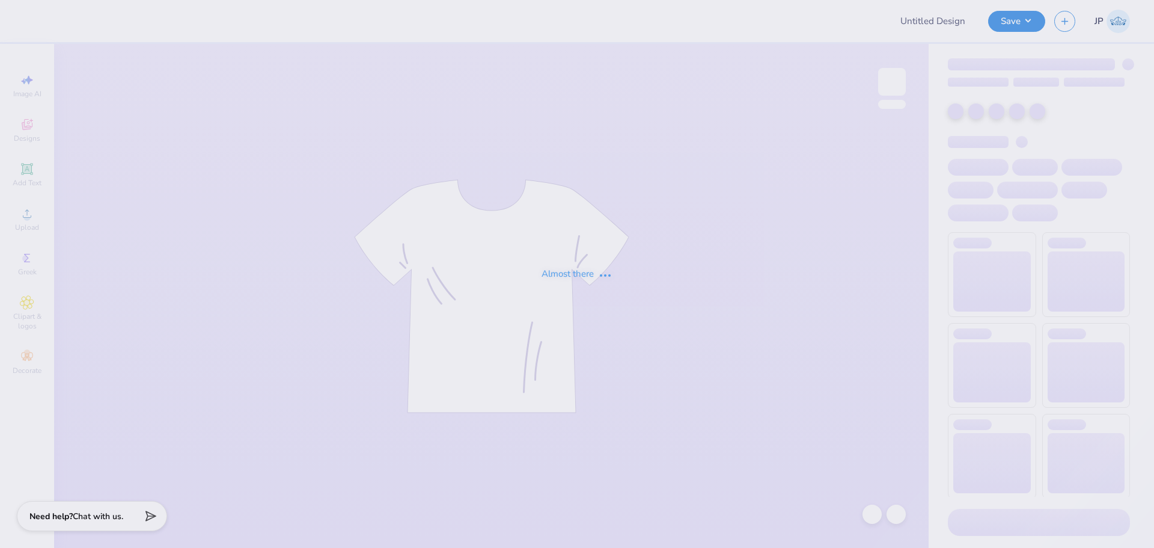
type input "Panhellenic Shirts"
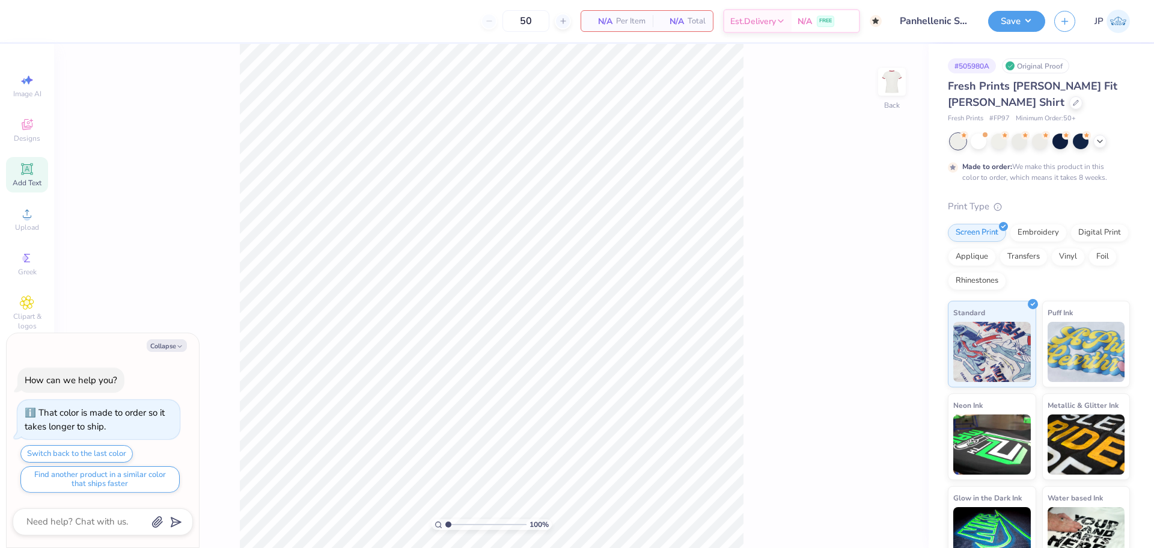
click at [20, 180] on span "Add Text" at bounding box center [27, 183] width 29 height 10
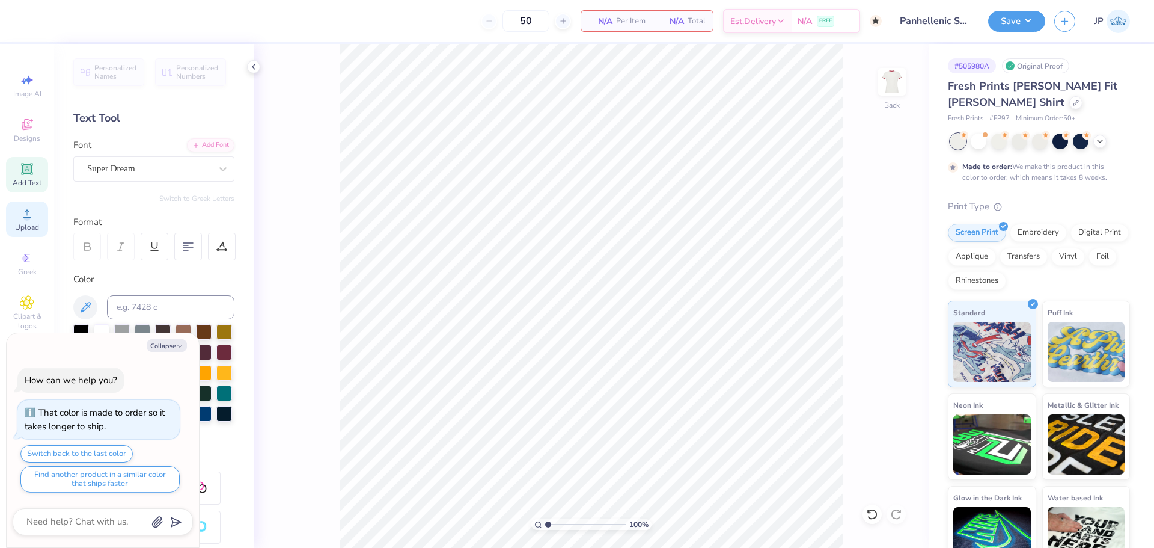
click at [41, 215] on div "Upload" at bounding box center [27, 218] width 42 height 35
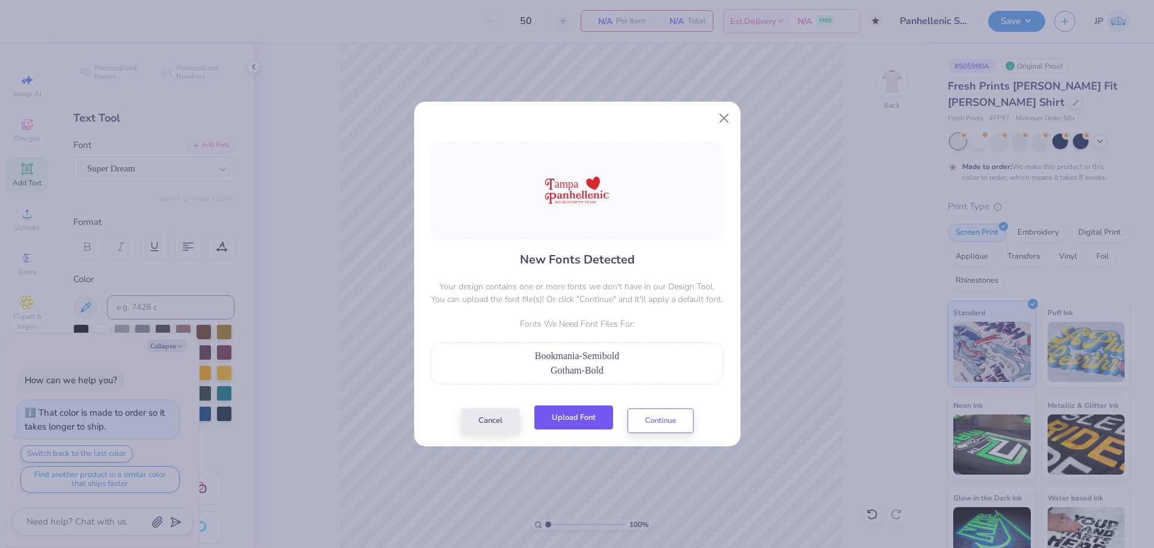
click at [580, 419] on button "Upload Font" at bounding box center [573, 417] width 79 height 25
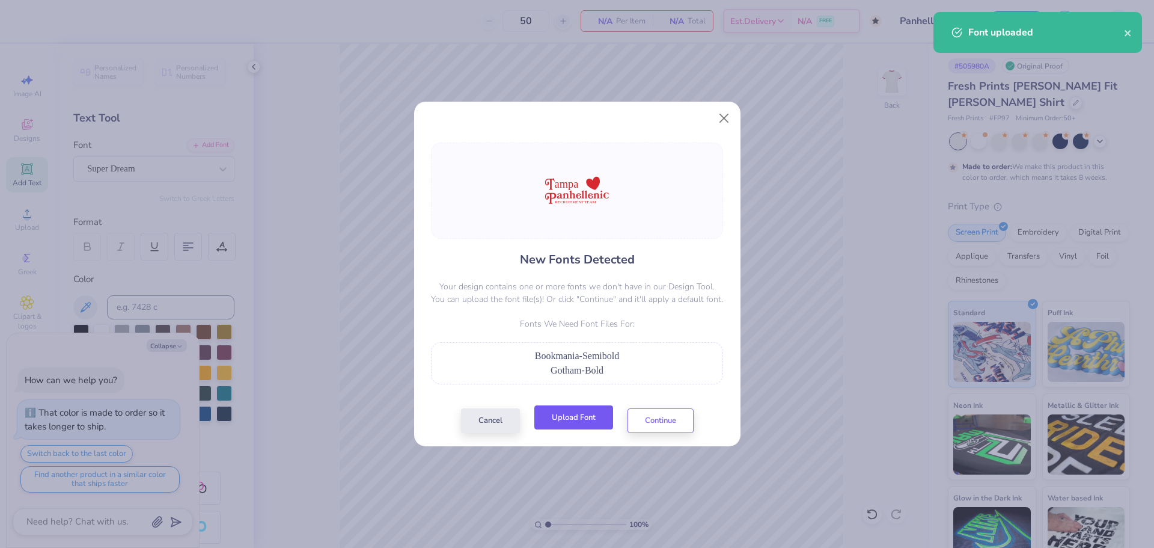
click at [590, 409] on button "Upload Font" at bounding box center [573, 417] width 79 height 25
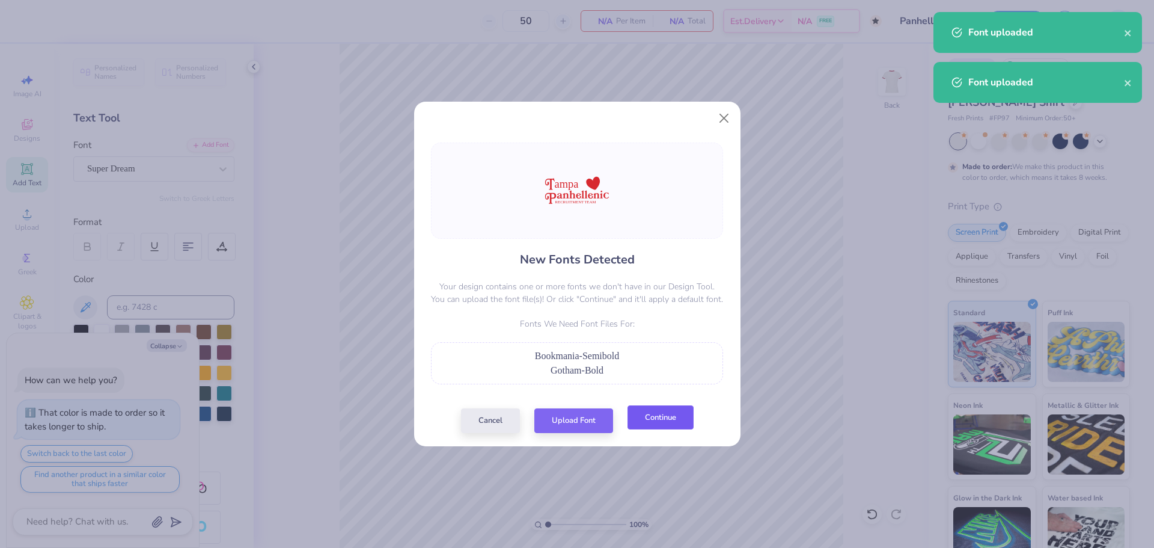
click at [679, 415] on button "Continue" at bounding box center [661, 417] width 66 height 25
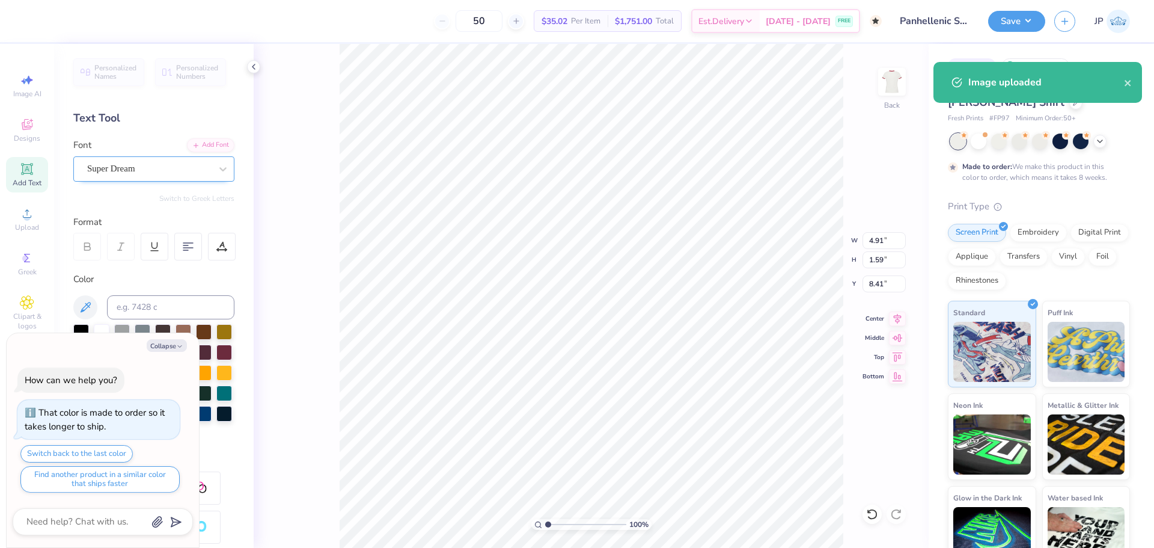
click at [179, 169] on div "Super Dream" at bounding box center [149, 168] width 126 height 19
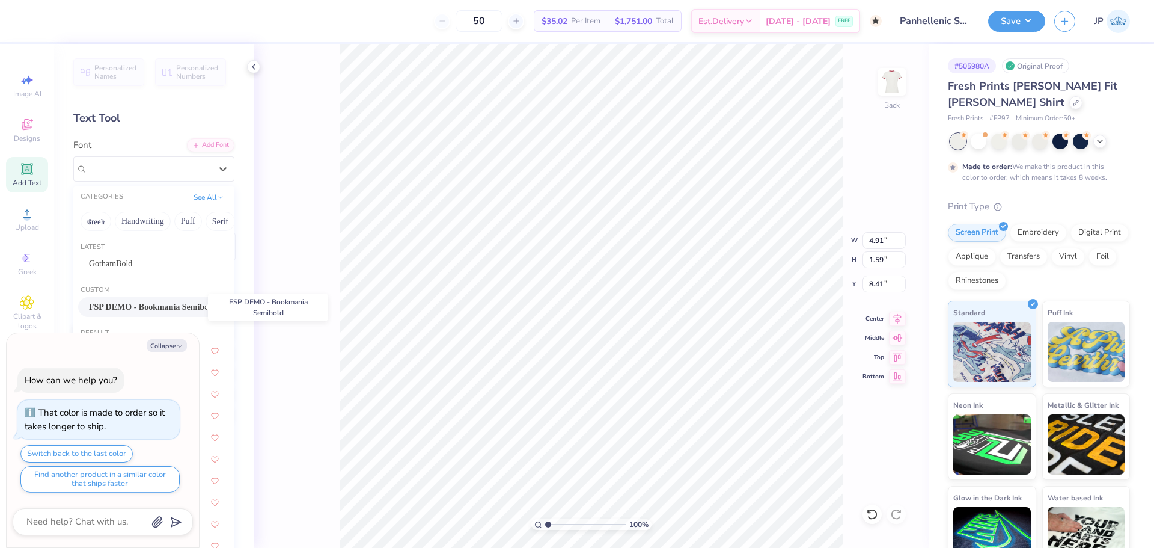
click at [155, 305] on span "FSP DEMO - Bookmania Semibold" at bounding box center [152, 307] width 127 height 13
type textarea "x"
type input "5.06"
type input "1.34"
type input "8.31"
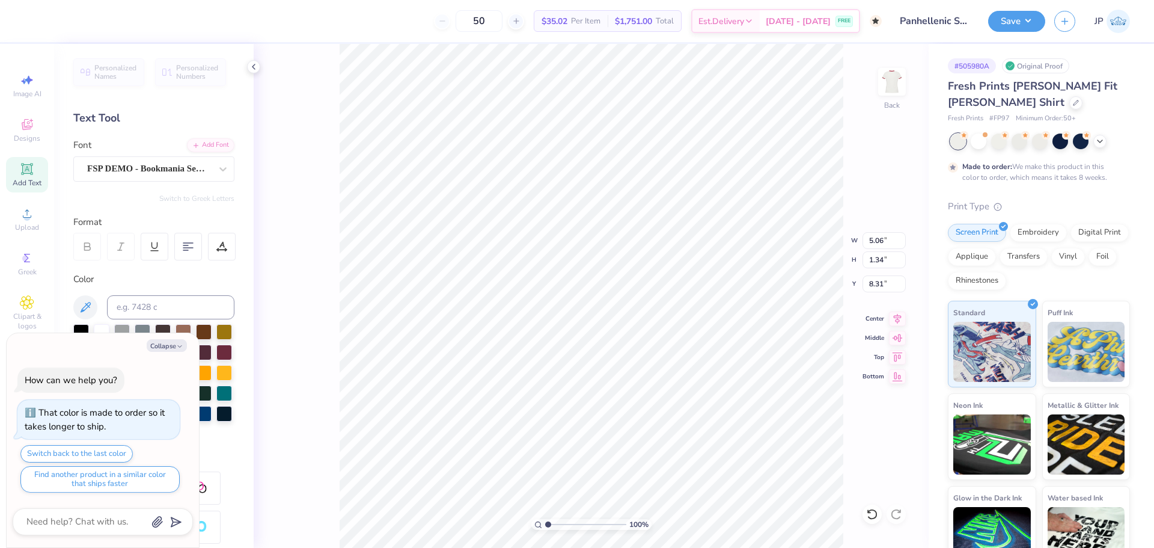
type textarea "x"
click at [811, 244] on div "100 % Back W 5.06 H 1.34 Y 8.31 Center Middle Top Bottom" at bounding box center [591, 296] width 675 height 504
drag, startPoint x: 549, startPoint y: 527, endPoint x: 555, endPoint y: 528, distance: 6.0
type input "1.86"
click at [555, 528] on input "range" at bounding box center [585, 524] width 81 height 11
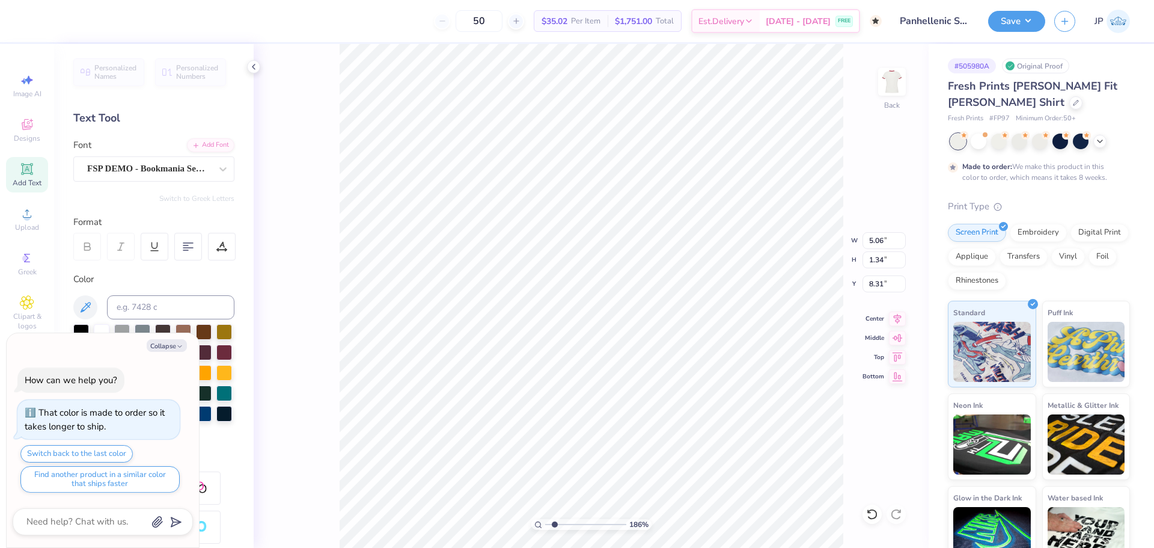
type textarea "x"
type input "10.58"
type textarea "x"
type input "8.31"
click at [700, 417] on li "Group" at bounding box center [715, 415] width 94 height 23
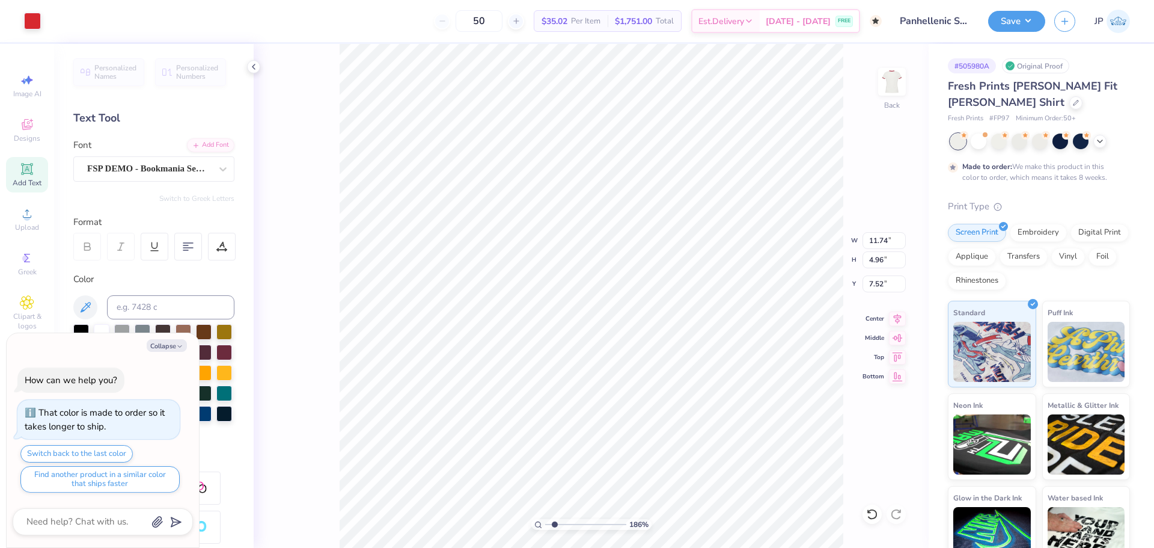
type textarea "x"
click at [887, 239] on input "11.74" at bounding box center [884, 240] width 43 height 17
click at [893, 241] on input "11.74" at bounding box center [884, 240] width 43 height 17
type input "7"
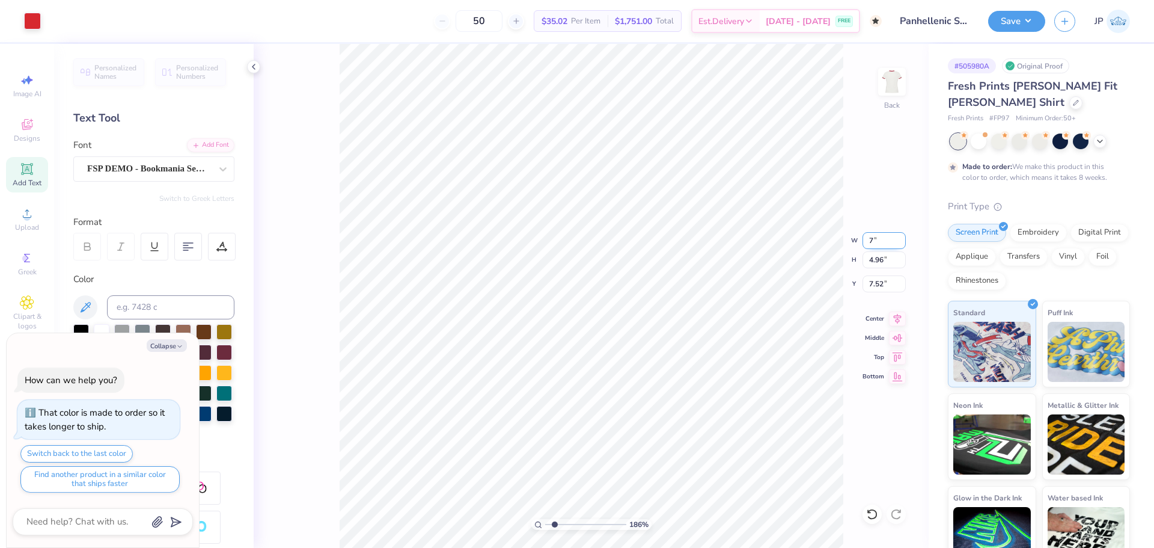
type textarea "x"
type input "7.00"
type input "2.96"
type input "8.52"
drag, startPoint x: 550, startPoint y: 529, endPoint x: 536, endPoint y: 524, distance: 15.4
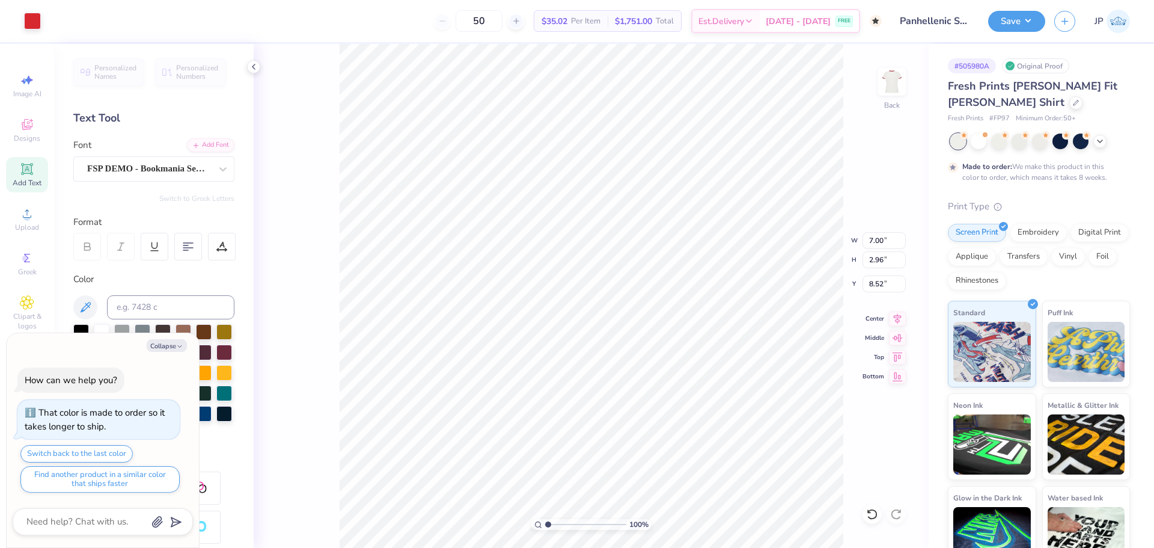
type input "1"
click at [545, 524] on input "range" at bounding box center [585, 524] width 81 height 11
click at [877, 286] on input "8.52" at bounding box center [884, 283] width 43 height 17
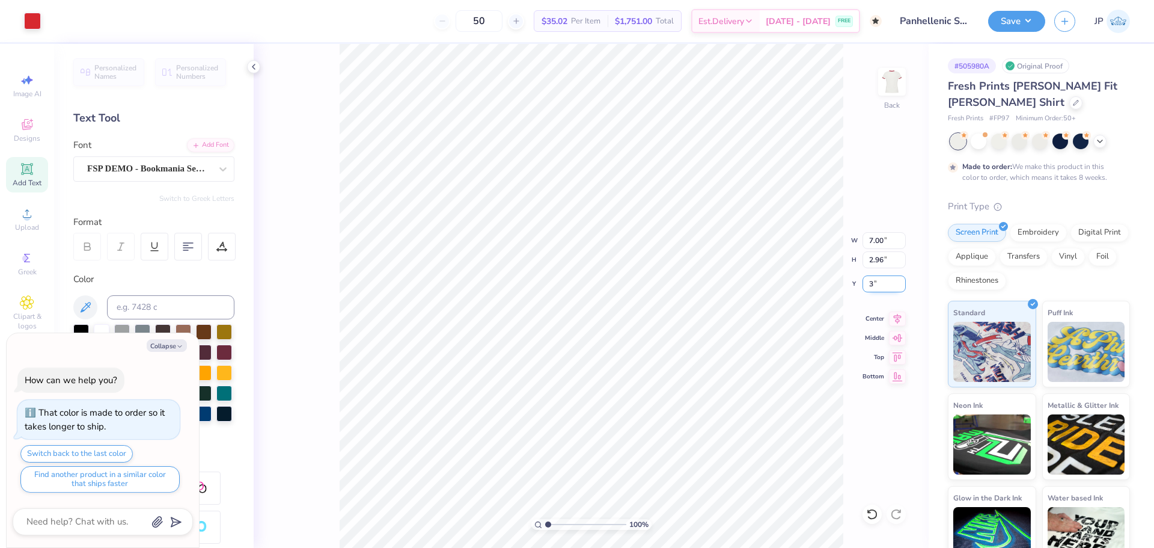
type input "3"
type textarea "x"
type input "3.00"
click at [41, 18] on div at bounding box center [32, 19] width 17 height 17
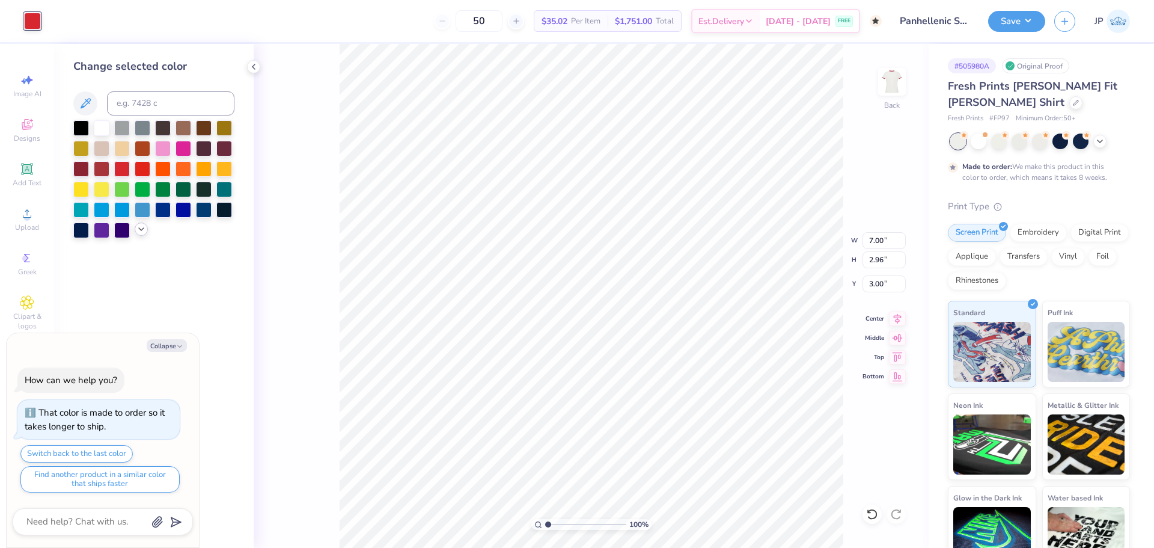
click at [141, 231] on icon at bounding box center [141, 229] width 10 height 10
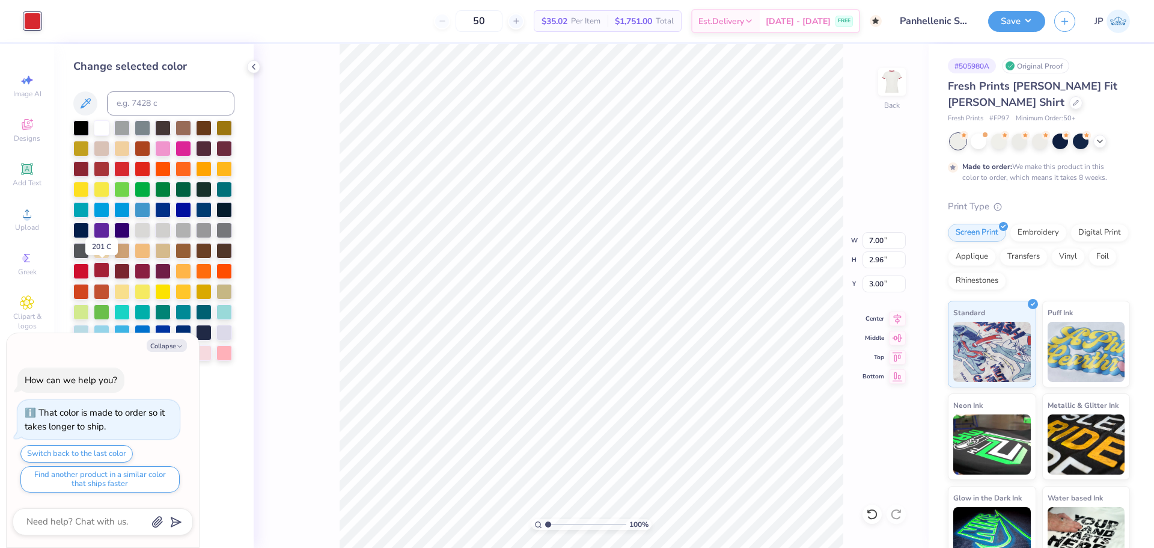
click at [101, 271] on div at bounding box center [102, 270] width 16 height 16
type textarea "x"
click at [878, 237] on input "7.00" at bounding box center [884, 240] width 43 height 17
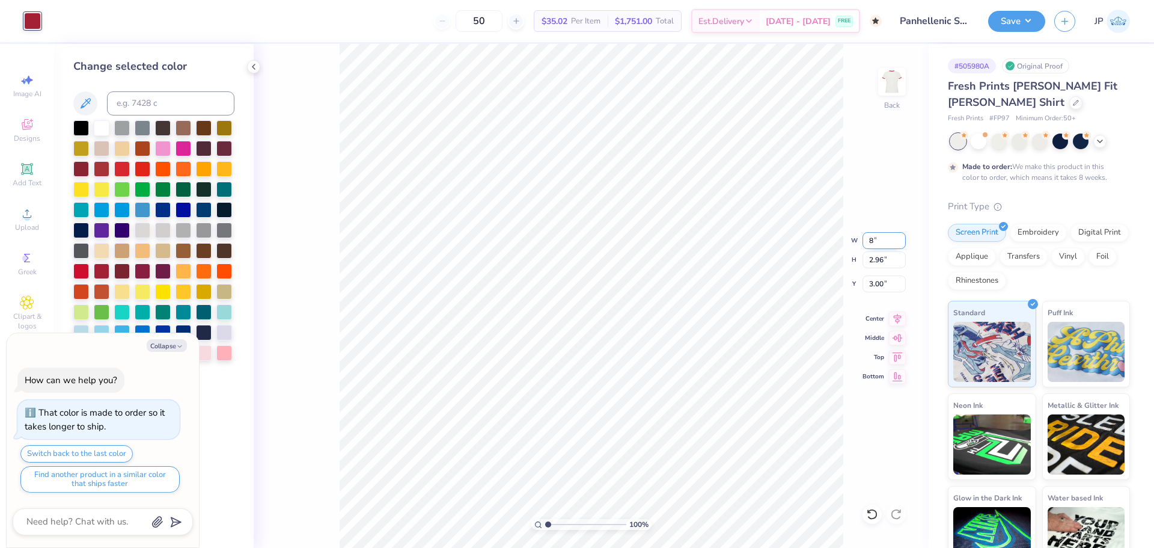
type input "8"
type textarea "x"
type input "8.00"
type input "3.38"
click at [880, 284] on input "2.79" at bounding box center [884, 283] width 43 height 17
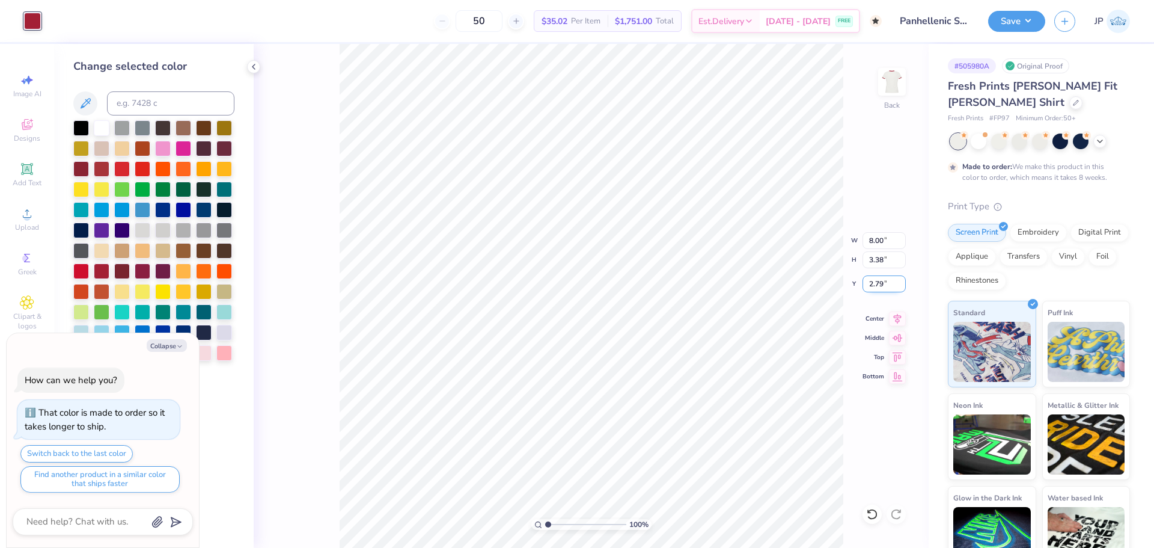
click at [880, 284] on input "2.79" at bounding box center [884, 283] width 43 height 17
type input "3"
type textarea "x"
type input "3.00"
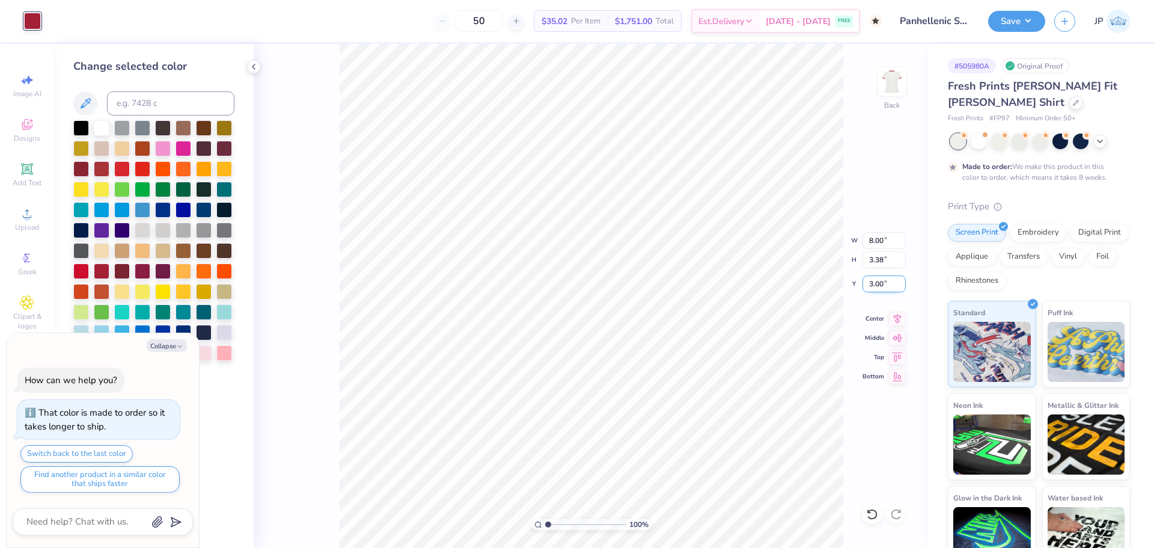
click at [874, 278] on input "3.00" at bounding box center [884, 283] width 43 height 17
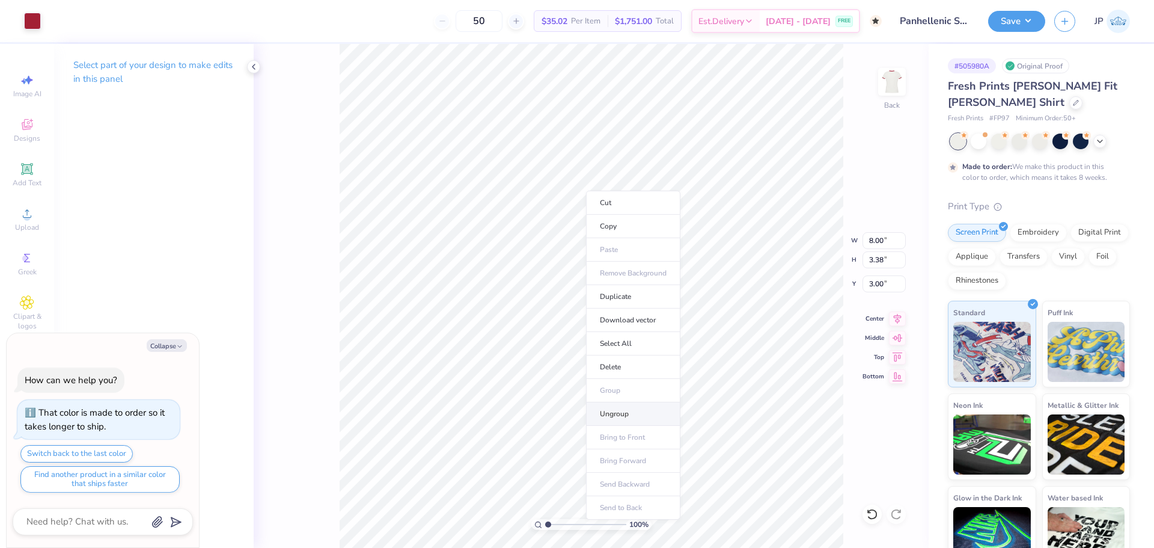
click at [617, 409] on li "Ungroup" at bounding box center [633, 413] width 94 height 23
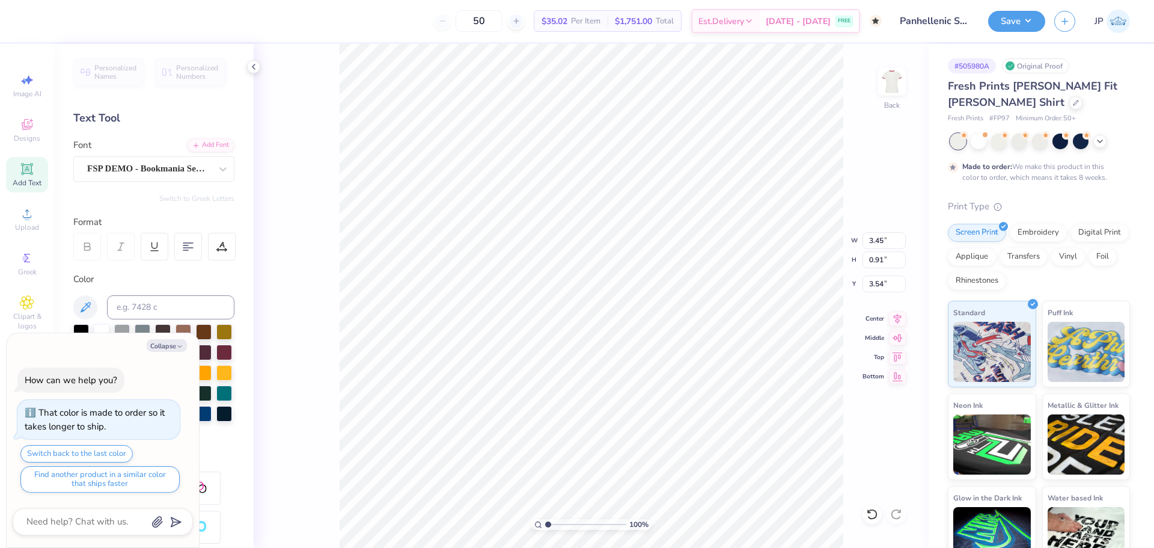
type textarea "x"
type input "4.00"
type input "1.06"
click at [623, 373] on li "Group" at bounding box center [628, 377] width 94 height 23
click at [644, 436] on li "Ungroup" at bounding box center [670, 438] width 94 height 23
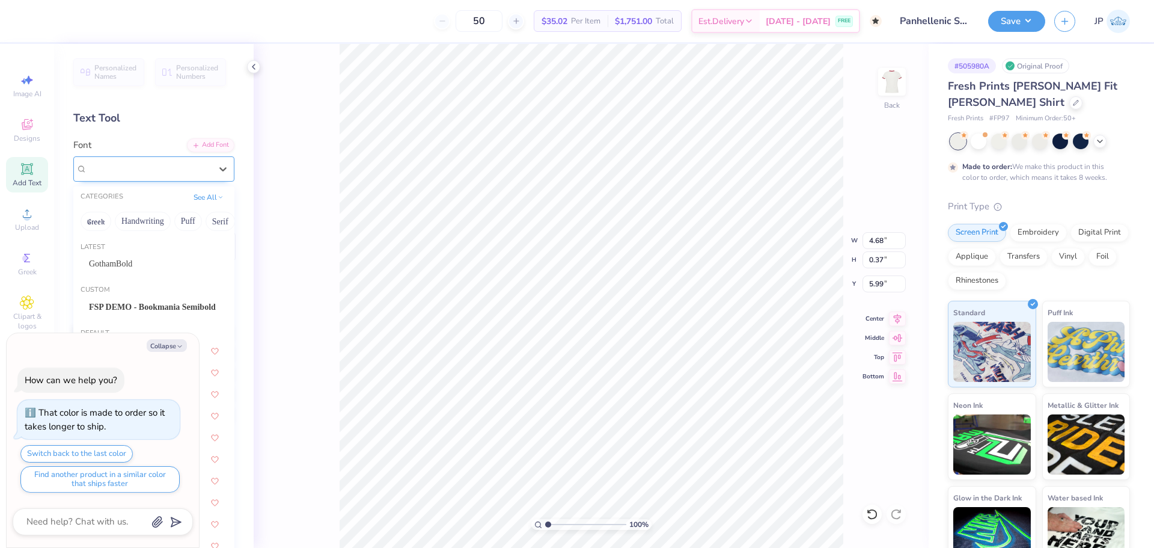
click at [167, 168] on div "Super Dream" at bounding box center [149, 168] width 126 height 19
click at [145, 265] on div "GothamBold" at bounding box center [154, 263] width 130 height 13
type textarea "x"
type input "5.38"
type input "0.36"
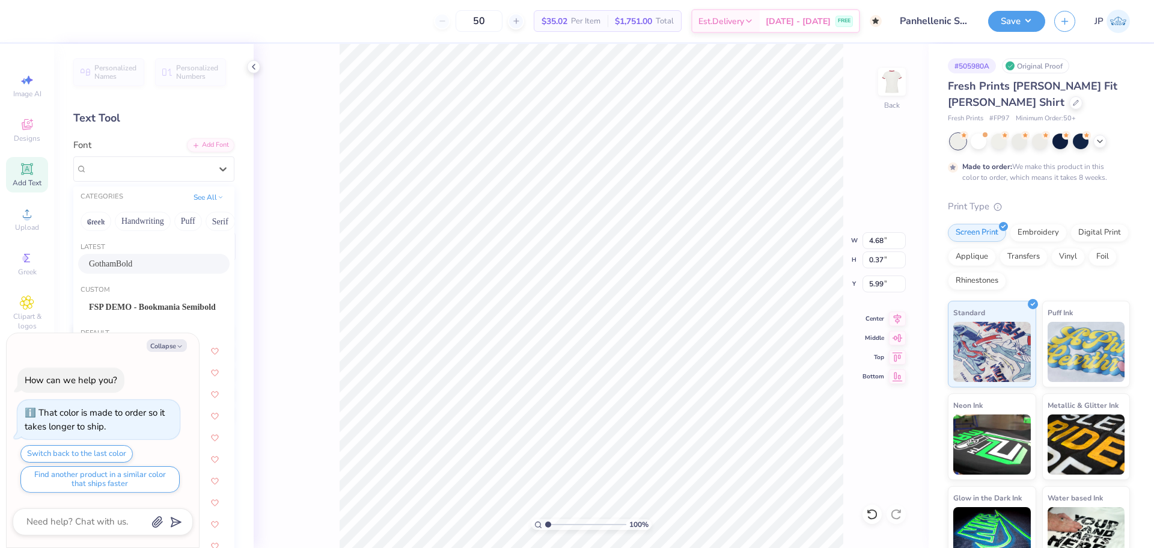
type input "6.03"
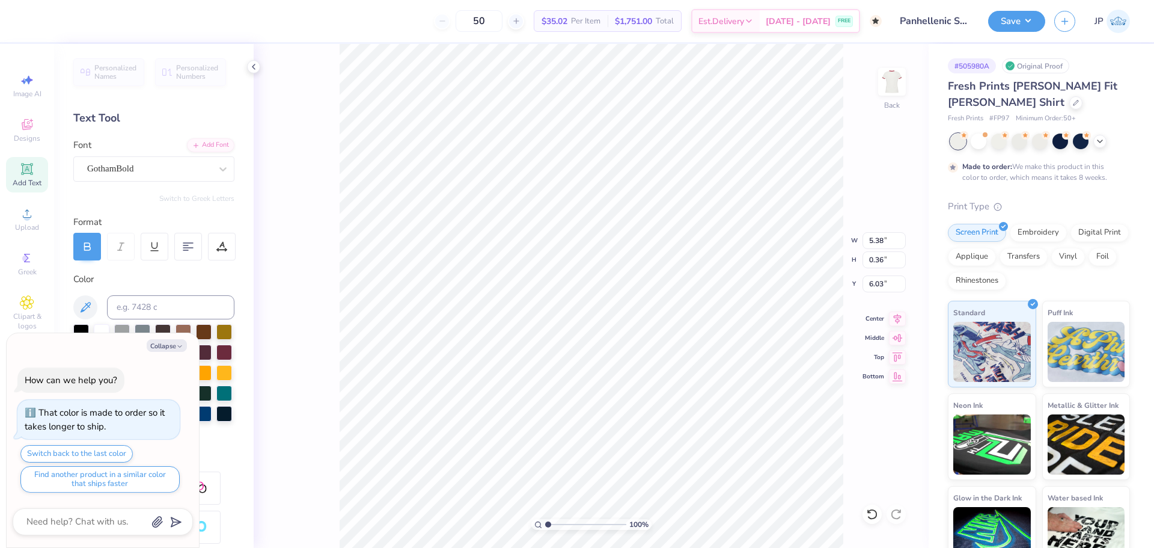
type textarea "x"
type input "6.02"
click at [232, 242] on div at bounding box center [222, 247] width 28 height 28
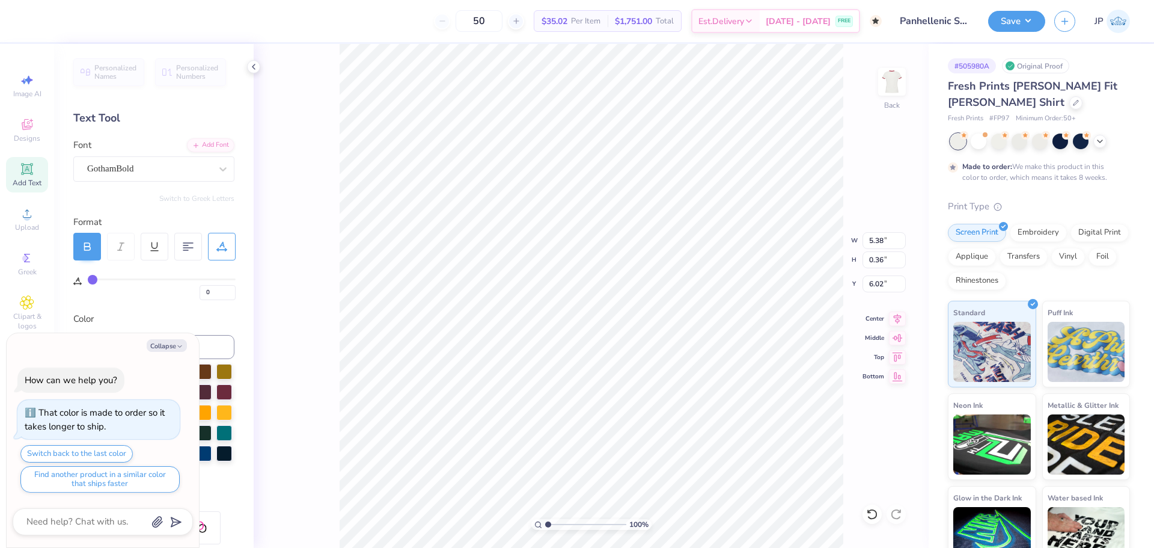
type input "3"
type input "4"
type input "6"
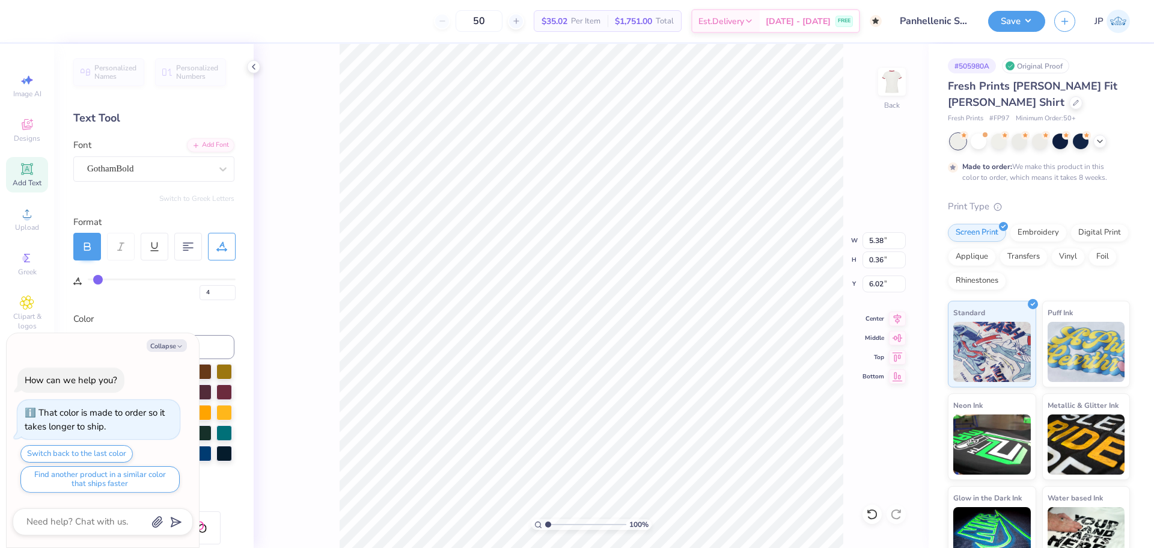
type input "6"
type input "7"
drag, startPoint x: 96, startPoint y: 280, endPoint x: 103, endPoint y: 280, distance: 7.2
type input "7"
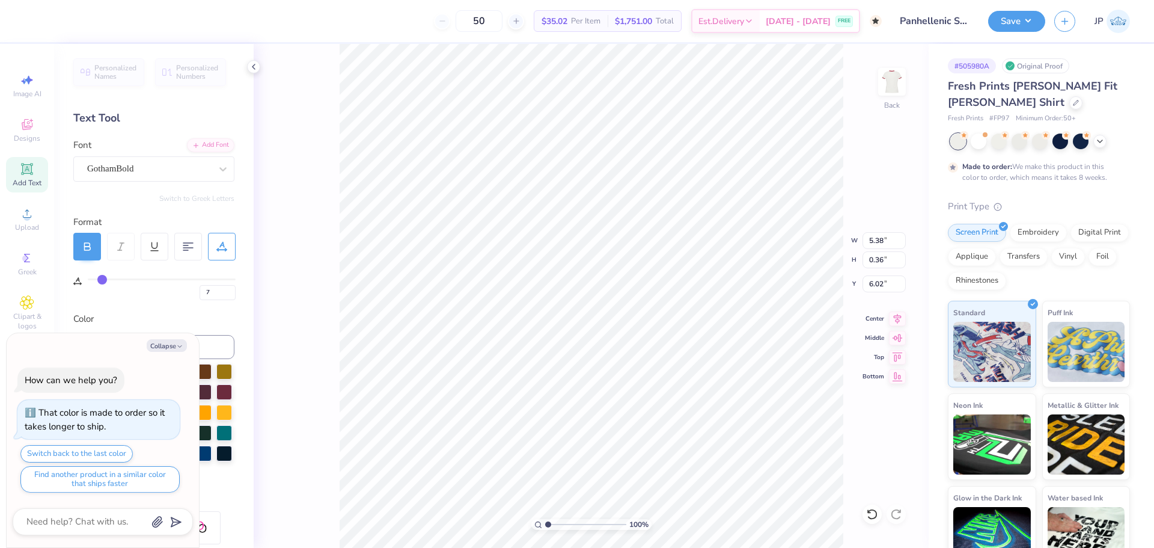
click at [103, 280] on input "range" at bounding box center [162, 279] width 148 height 2
type textarea "x"
type input "5.91"
type input "8"
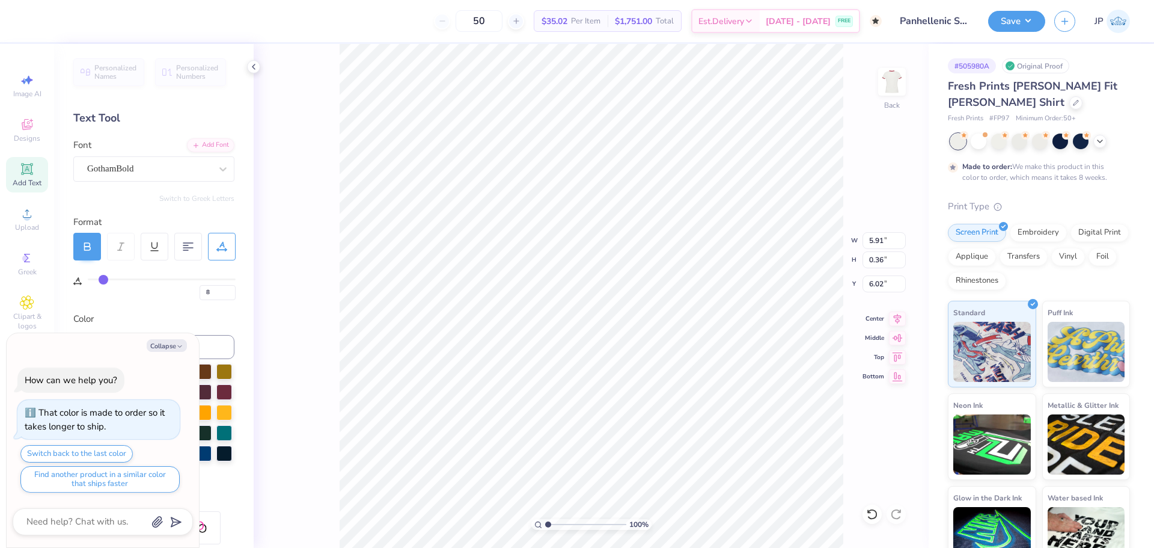
type input "9"
type input "10"
type input "11"
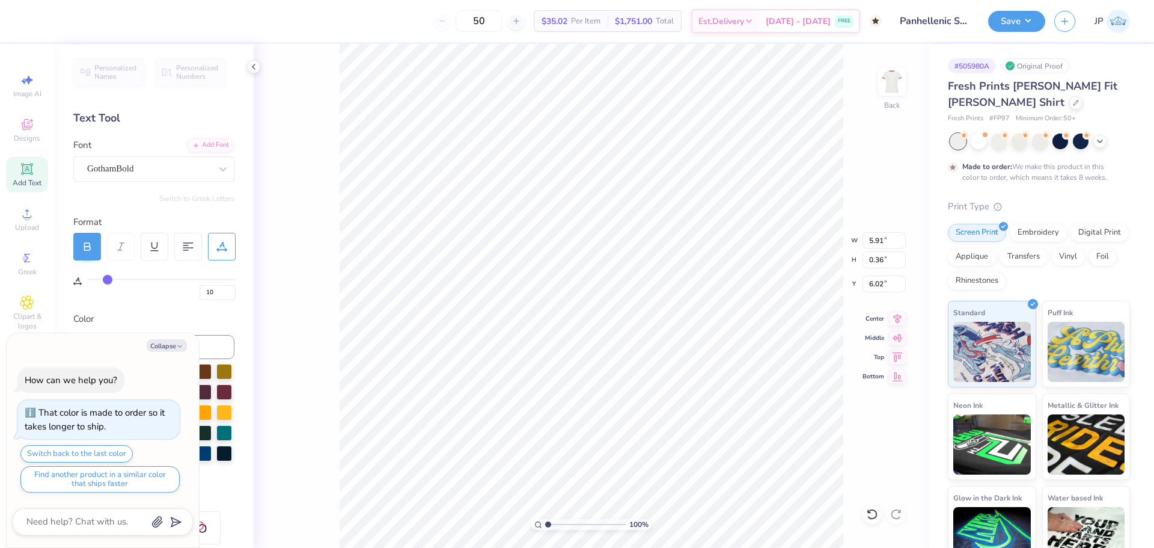
type input "11"
type input "12"
type input "13"
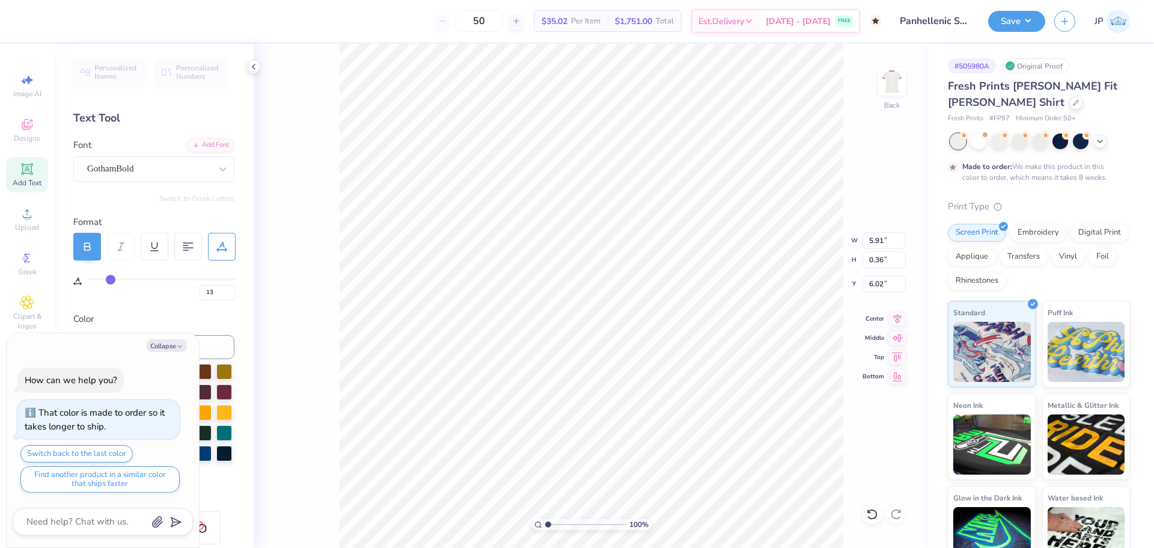
drag, startPoint x: 103, startPoint y: 276, endPoint x: 110, endPoint y: 274, distance: 6.9
type input "13"
click at [110, 278] on input "range" at bounding box center [162, 279] width 148 height 2
type textarea "x"
type input "6.36"
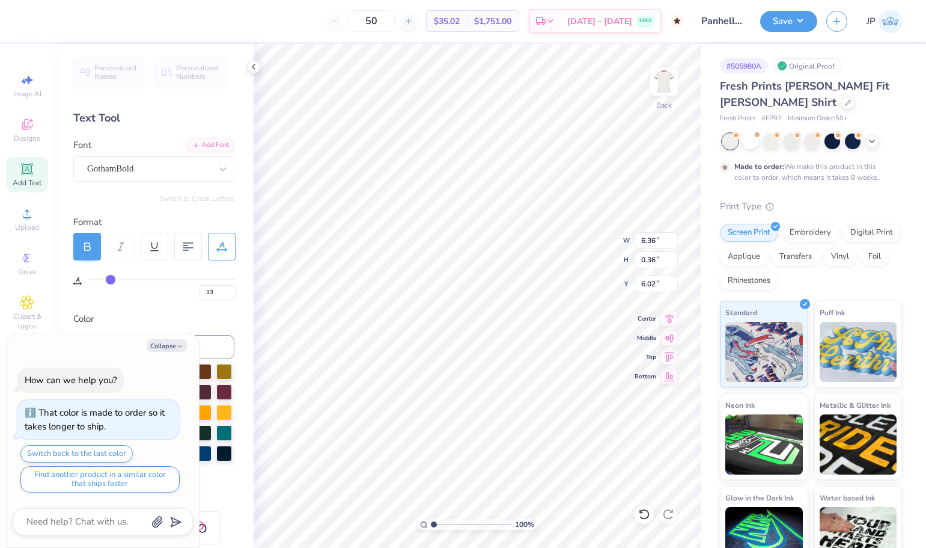
type textarea "x"
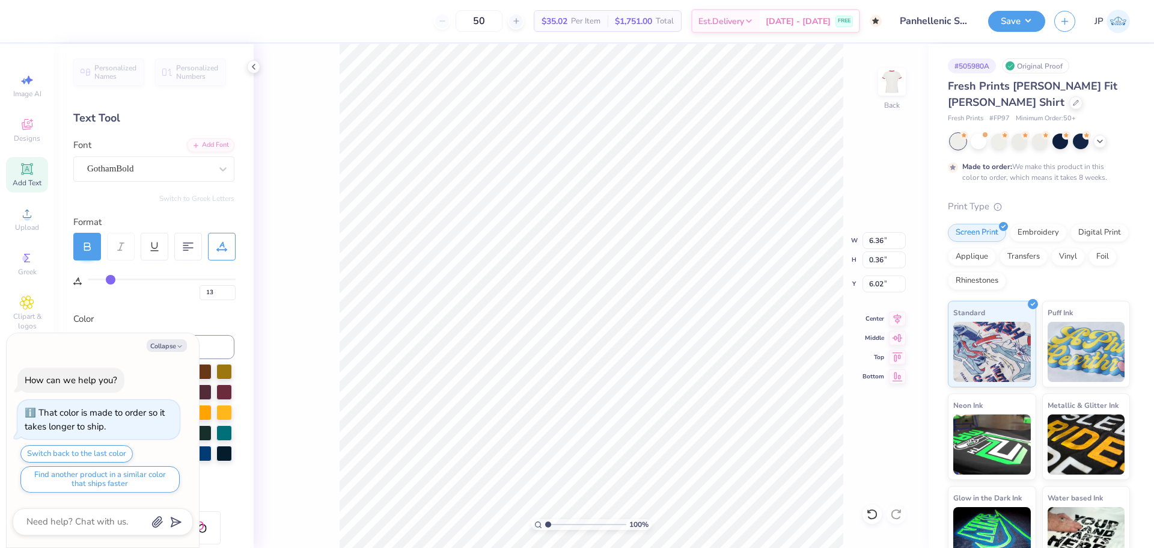
type input "15"
type input "16"
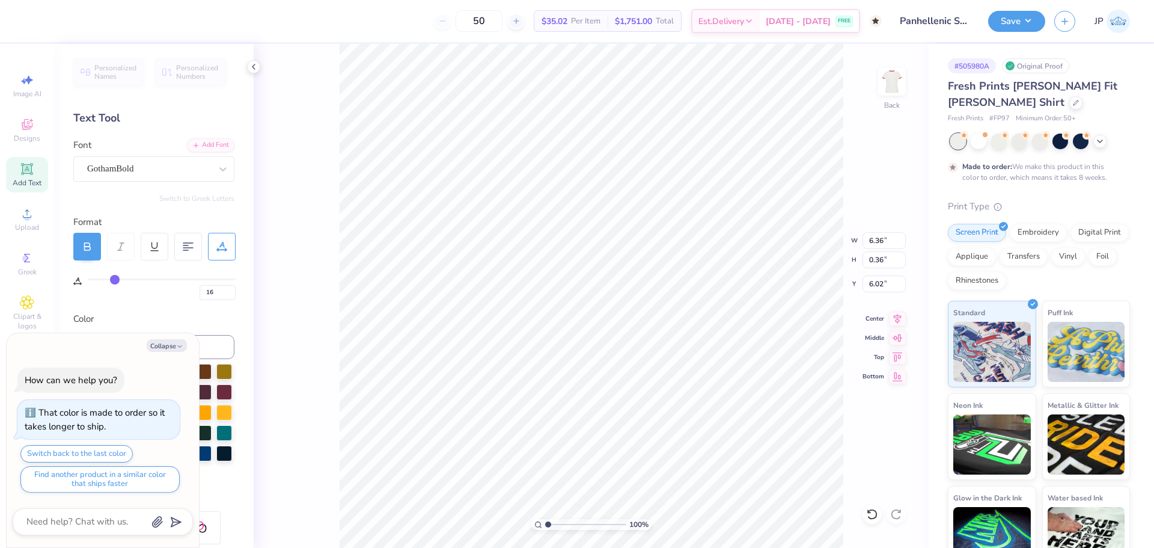
click at [114, 278] on input "range" at bounding box center [162, 279] width 148 height 2
type textarea "x"
type input "6.59"
click at [656, 435] on li "Ungroup" at bounding box center [666, 438] width 94 height 23
click at [629, 397] on li "Group" at bounding box center [634, 397] width 94 height 23
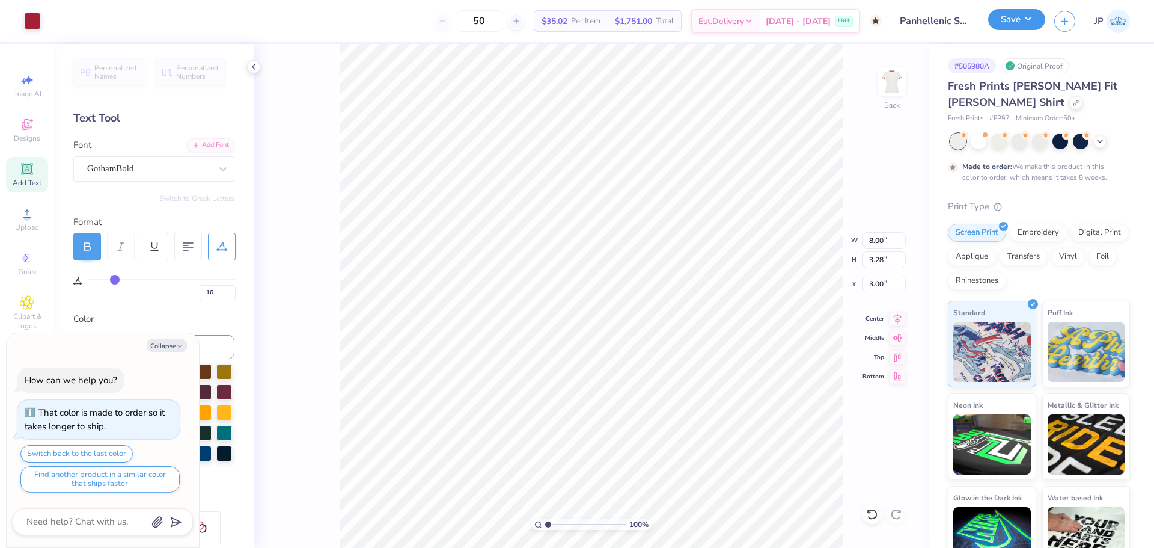
click at [1030, 22] on button "Save" at bounding box center [1016, 19] width 57 height 21
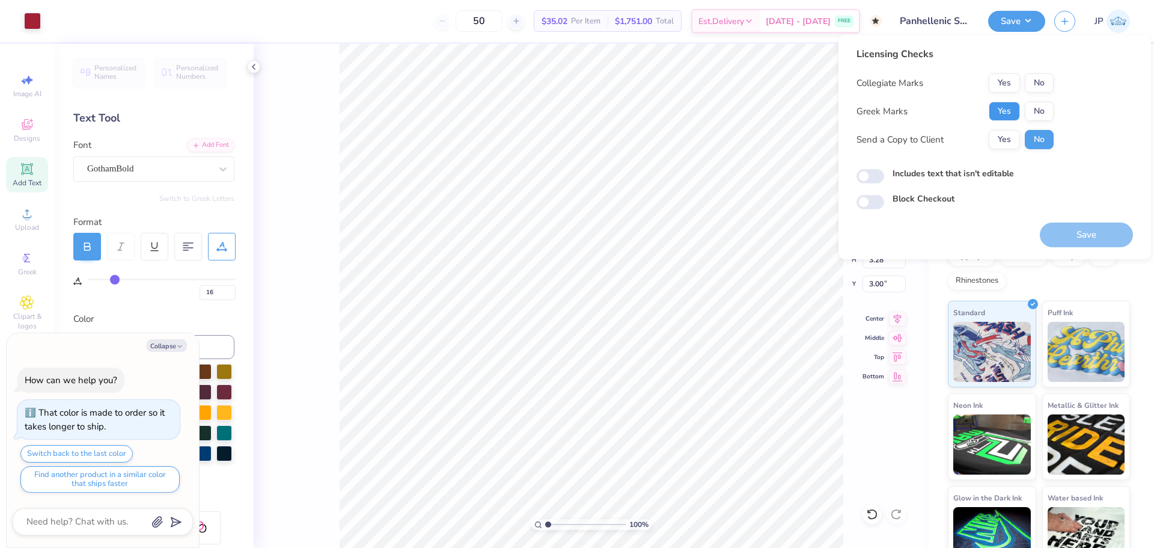
click at [1014, 113] on button "Yes" at bounding box center [1004, 111] width 31 height 19
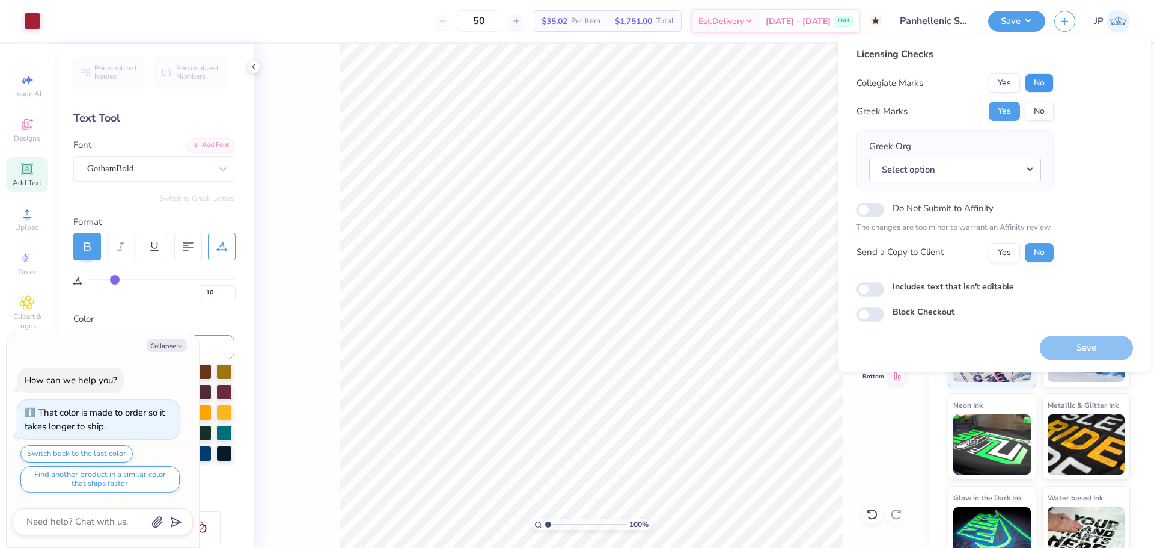
click at [1042, 81] on button "No" at bounding box center [1039, 82] width 29 height 19
type textarea "x"
click at [953, 165] on button "Select option" at bounding box center [955, 170] width 172 height 25
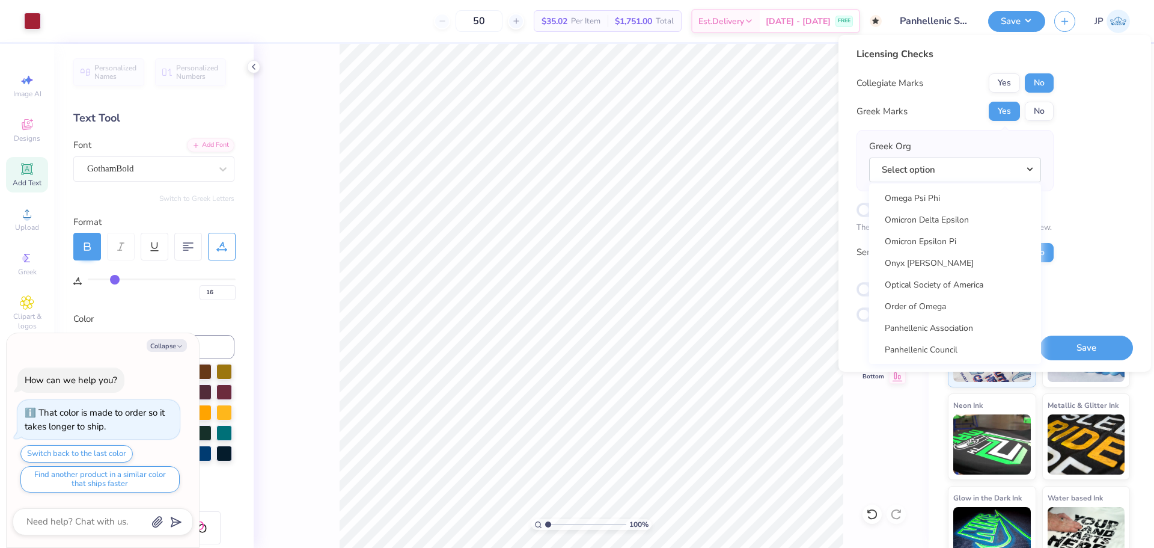
scroll to position [6072, 0]
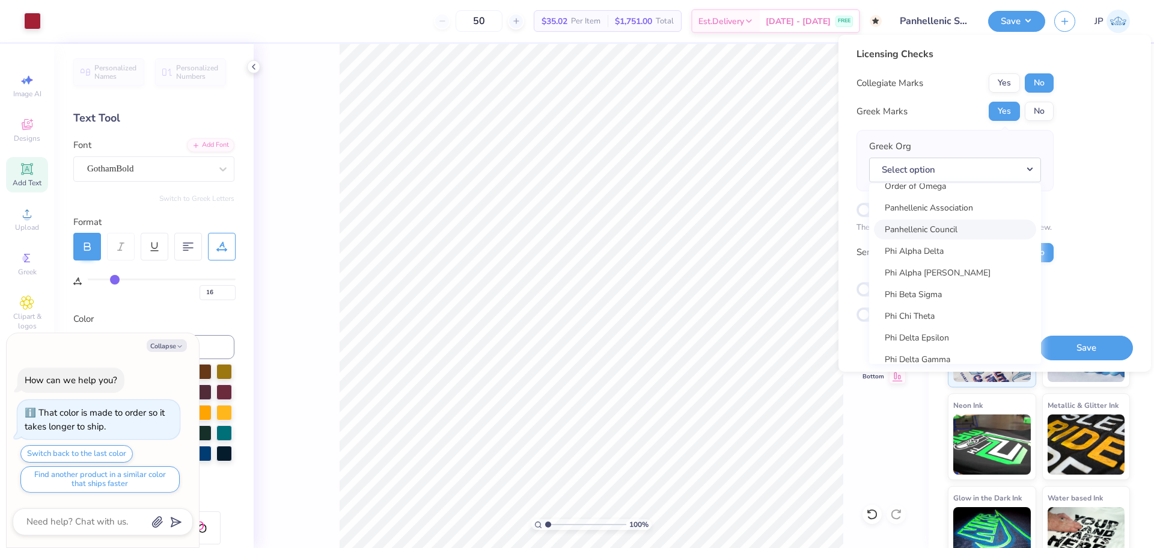
click at [952, 225] on link "Panhellenic Council" at bounding box center [955, 229] width 162 height 20
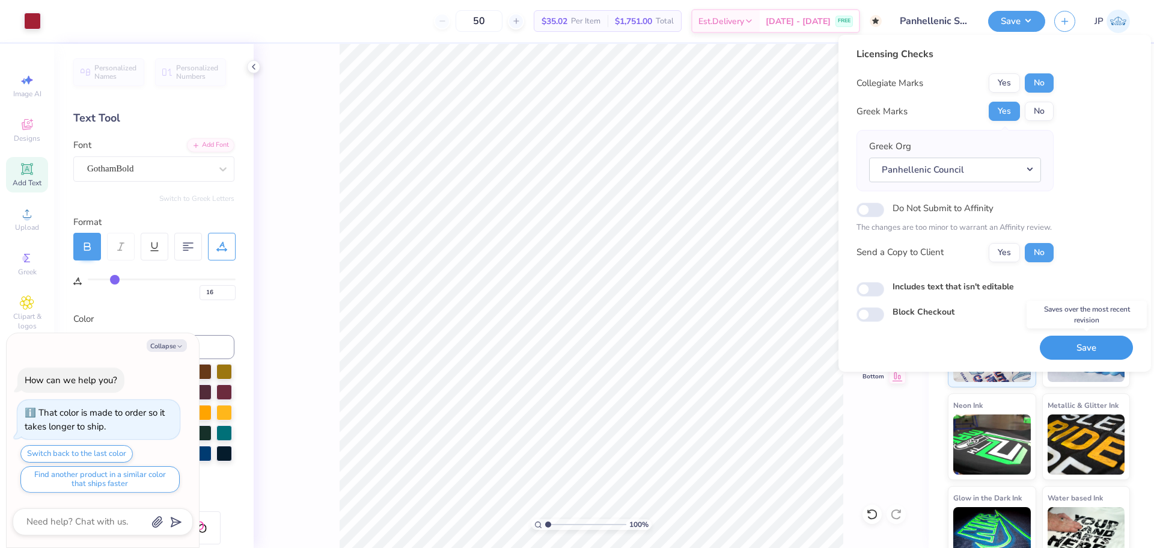
click at [1091, 342] on button "Save" at bounding box center [1086, 347] width 93 height 25
type textarea "x"
